Goal: Task Accomplishment & Management: Manage account settings

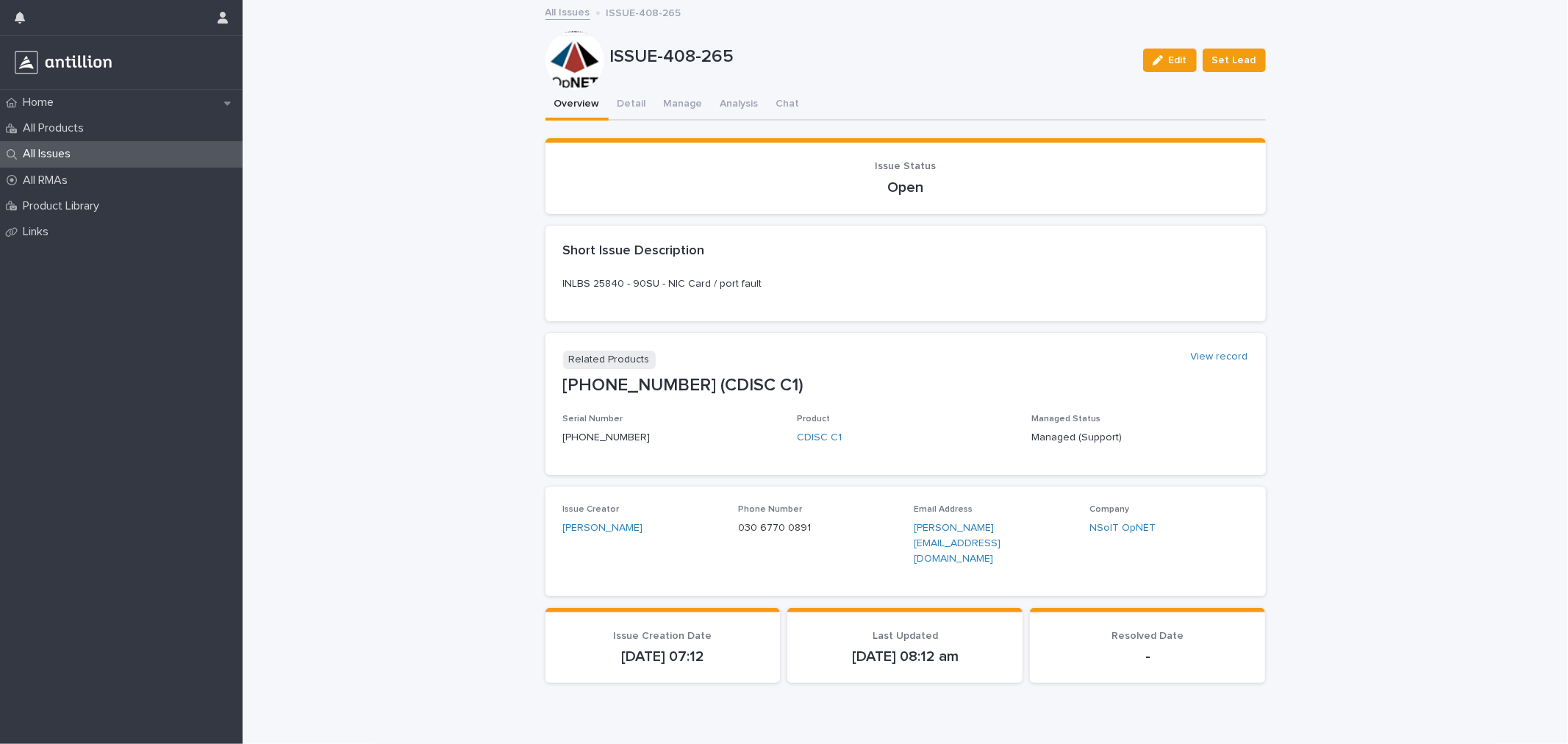
click at [162, 151] on div "All Issues" at bounding box center [121, 154] width 242 height 26
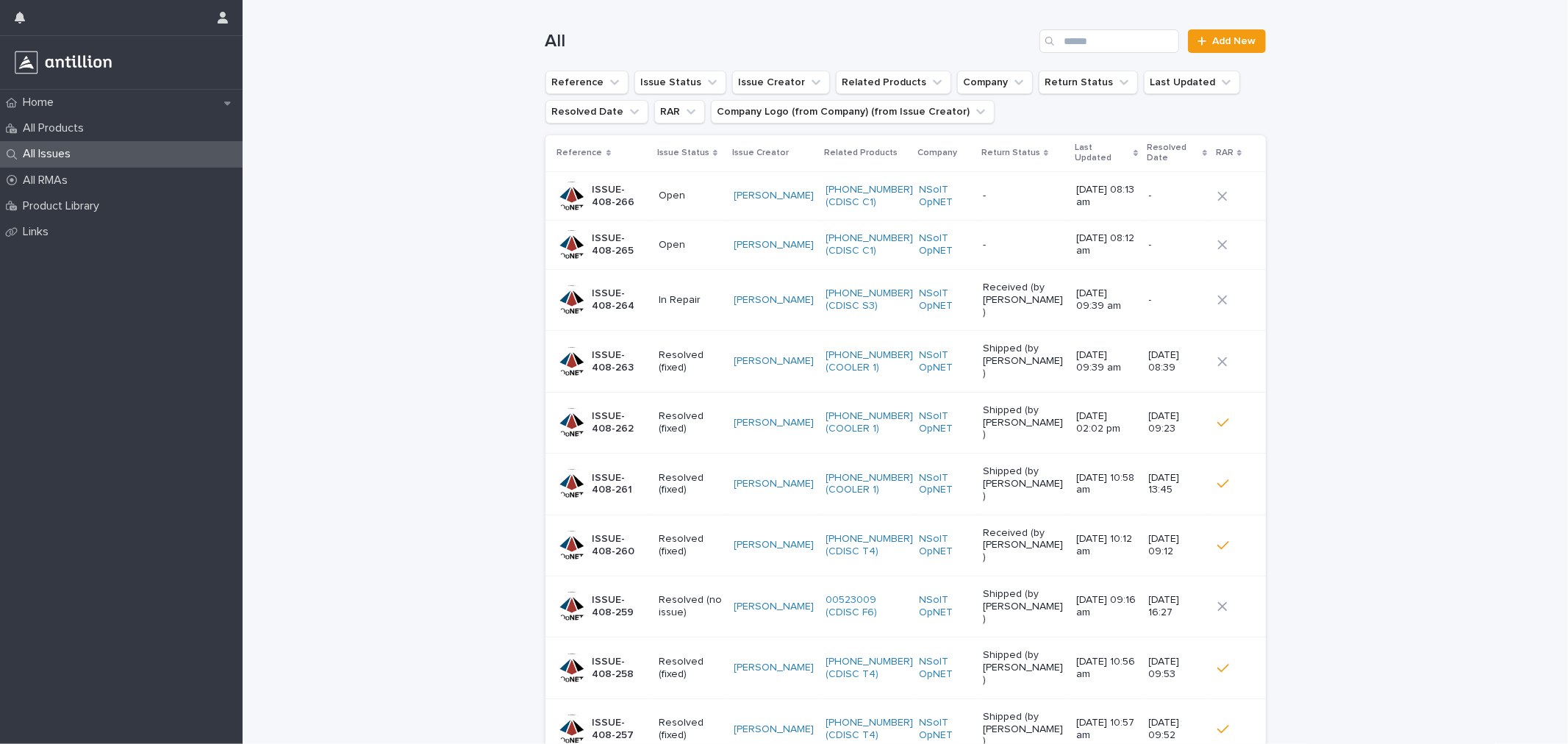
click at [671, 190] on p "Open" at bounding box center [690, 196] width 64 height 13
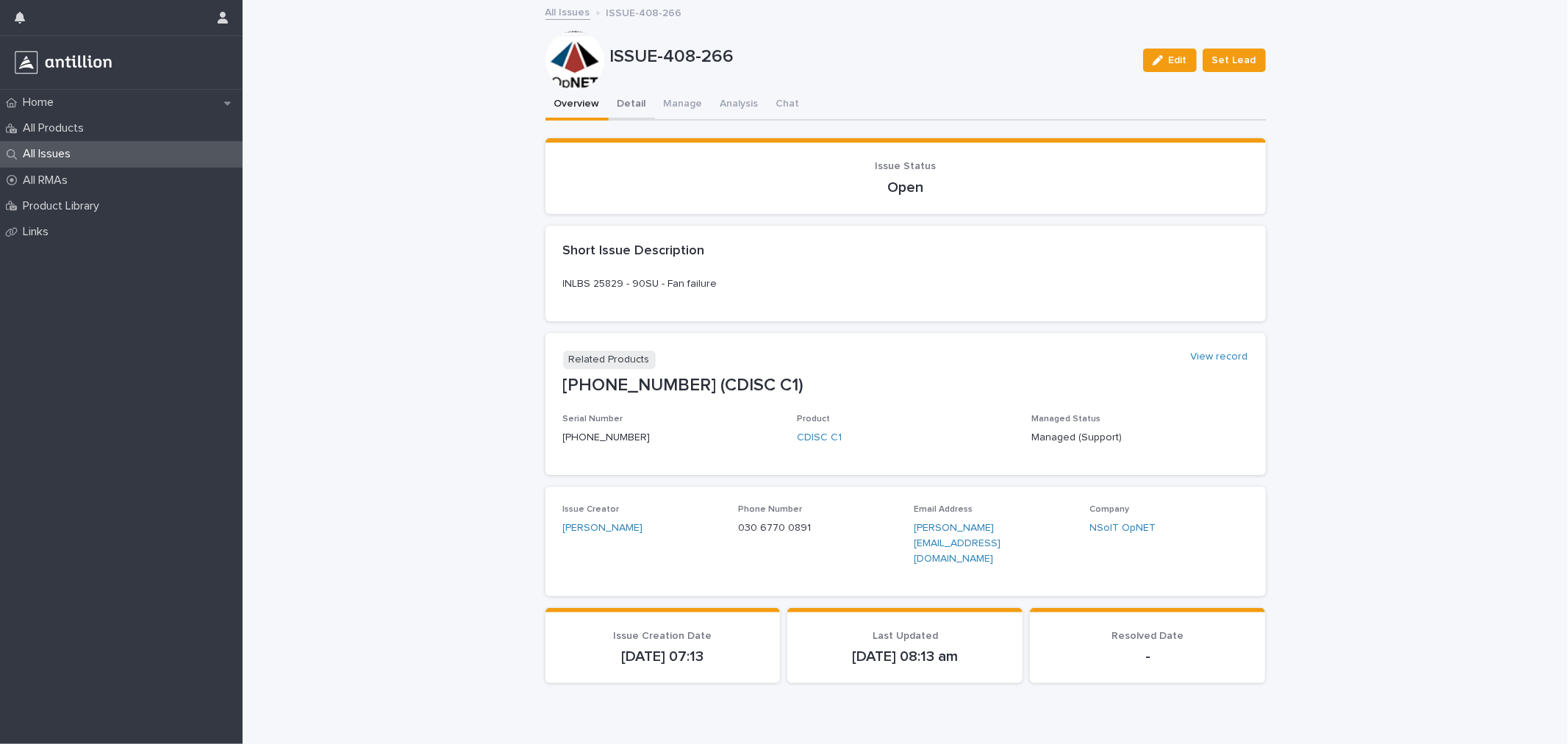
click at [629, 116] on button "Detail" at bounding box center [632, 105] width 46 height 31
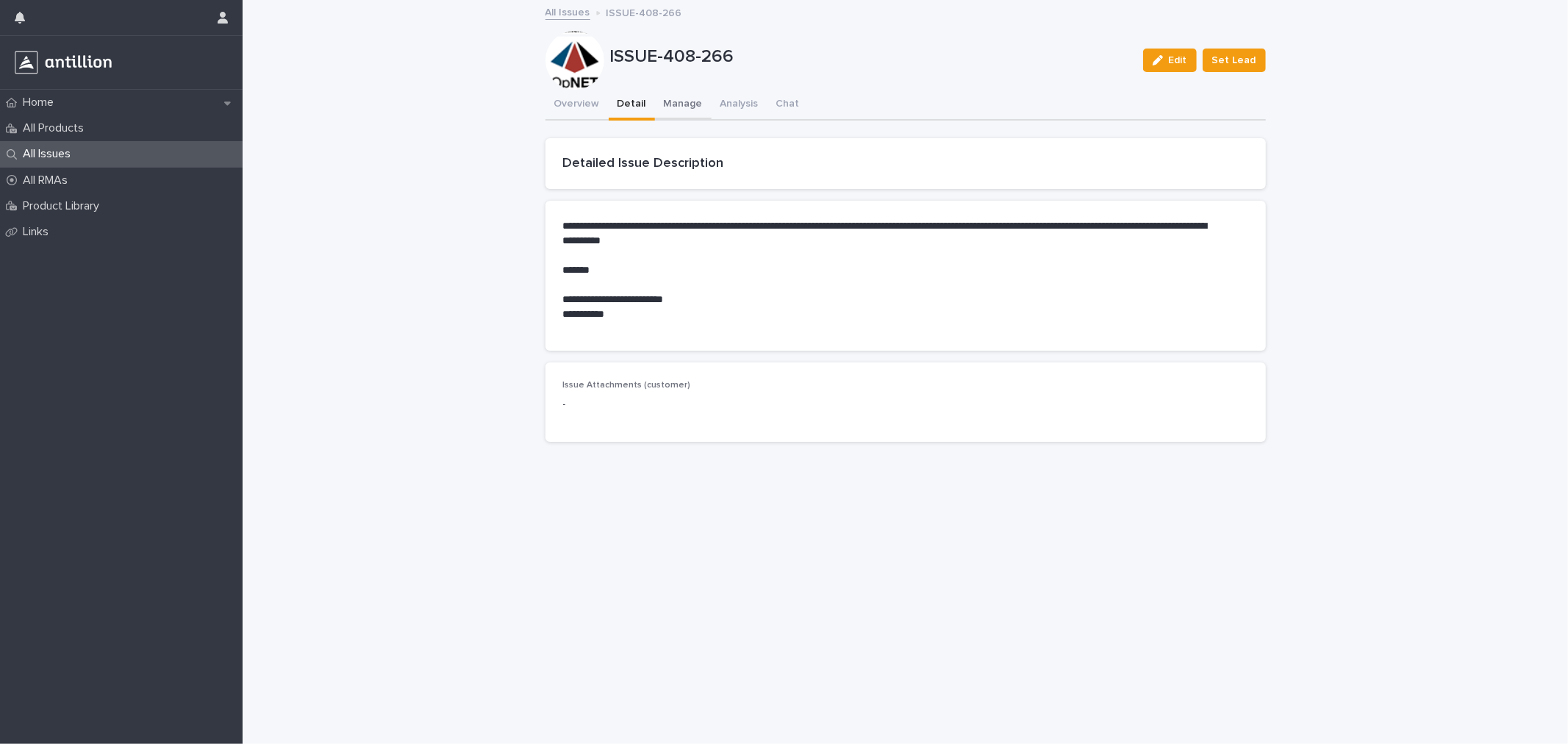
click at [655, 109] on button "Manage" at bounding box center [682, 105] width 56 height 31
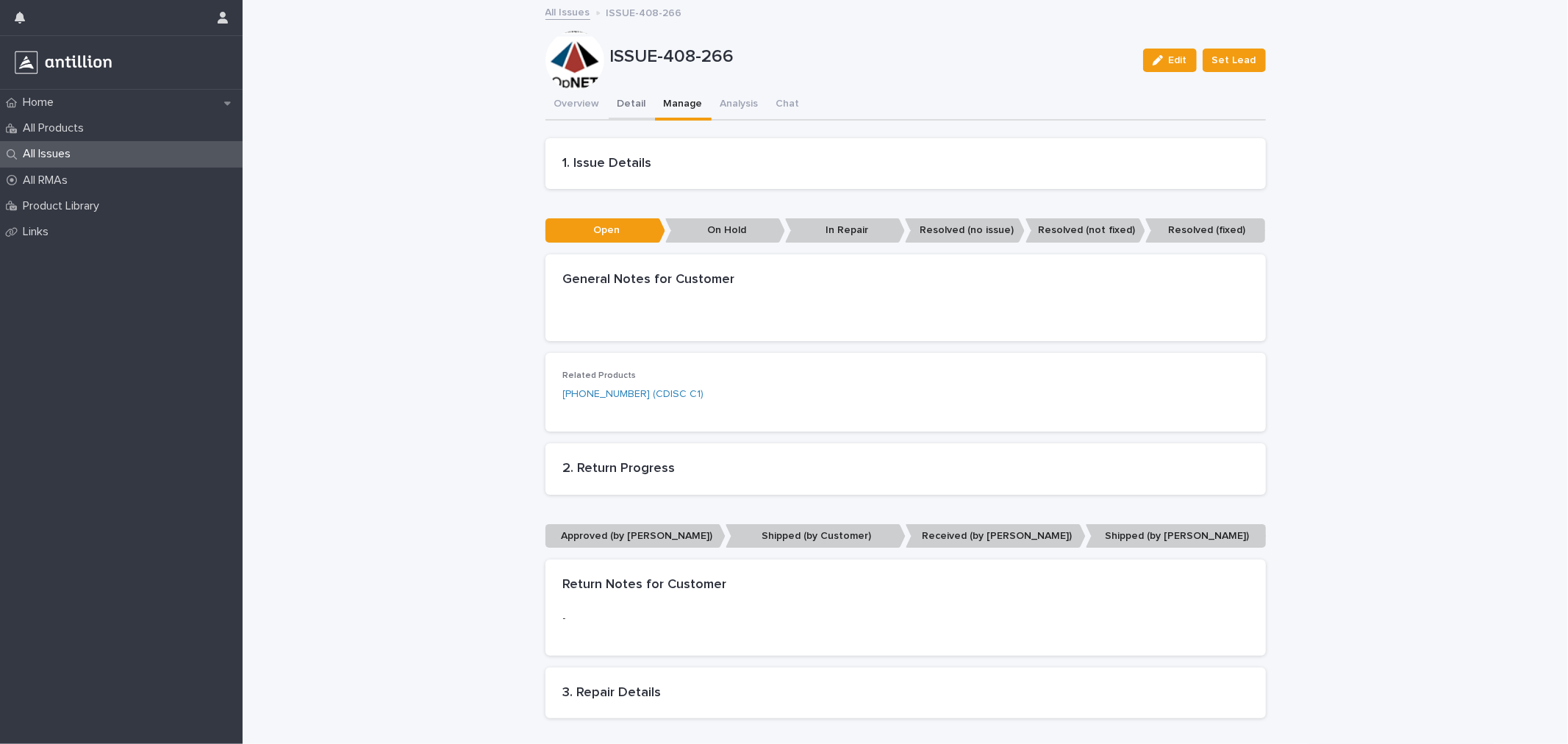
click at [626, 109] on button "Detail" at bounding box center [632, 105] width 46 height 31
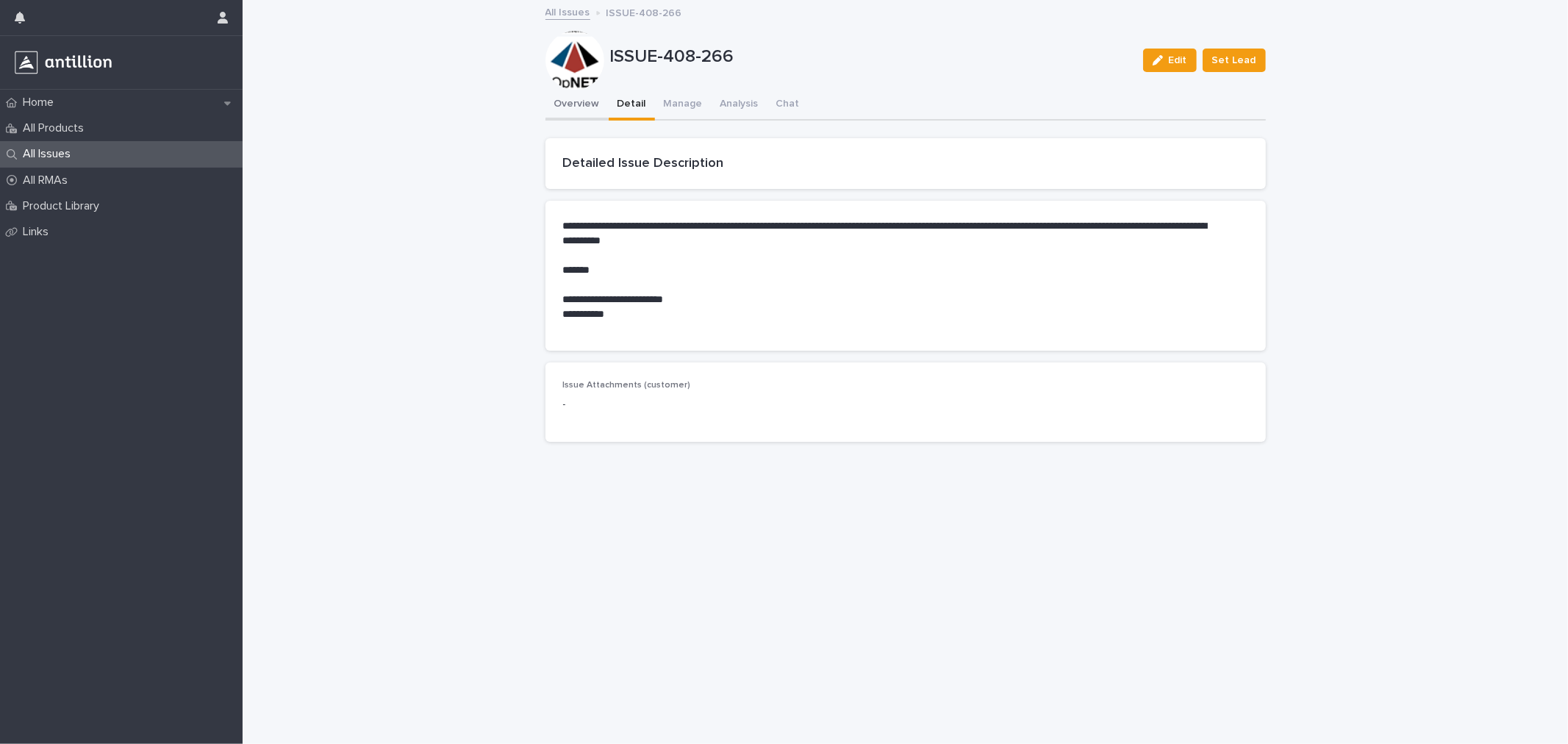
click at [579, 100] on button "Overview" at bounding box center [577, 105] width 63 height 31
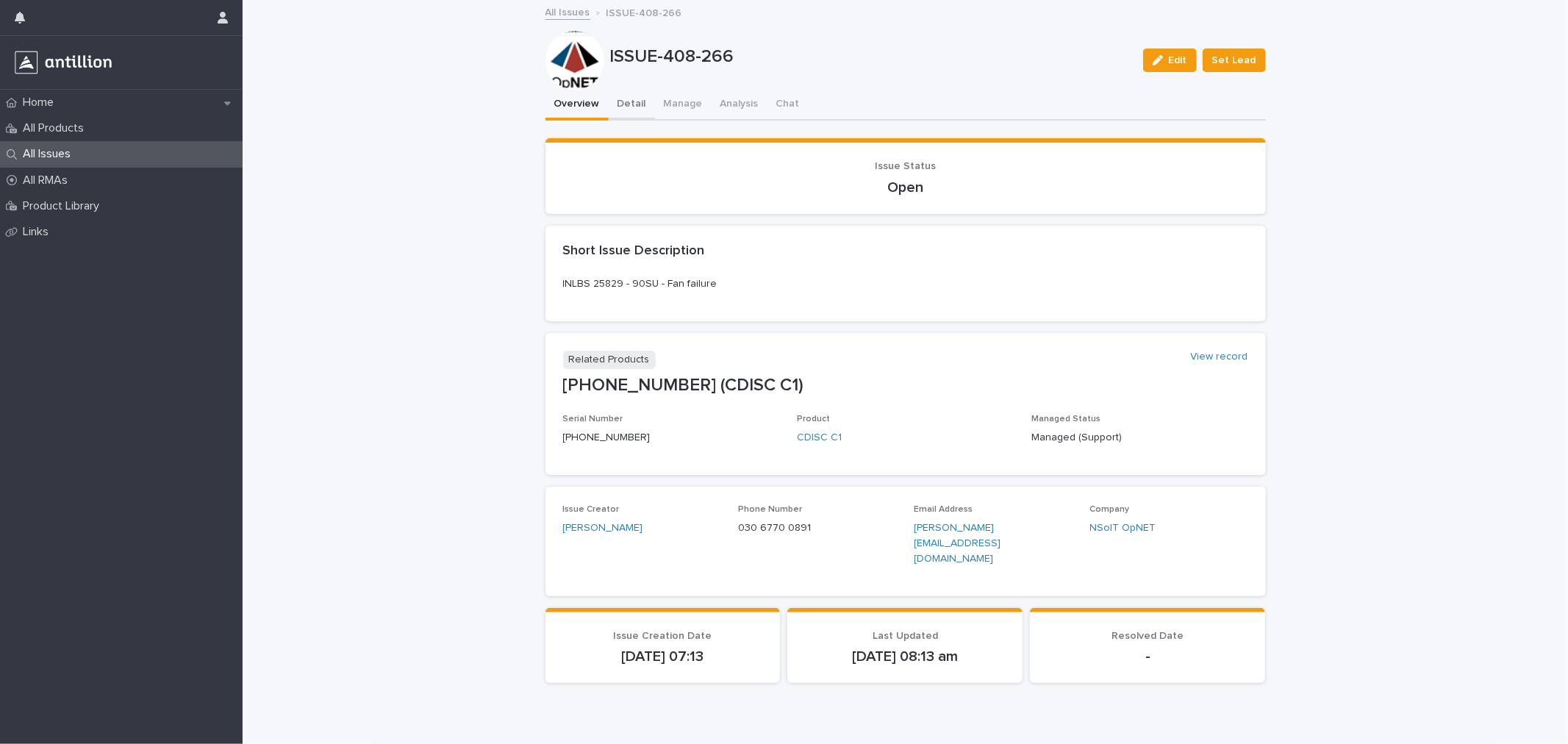
click at [631, 98] on button "Detail" at bounding box center [632, 105] width 46 height 31
